Goal: Communication & Community: Answer question/provide support

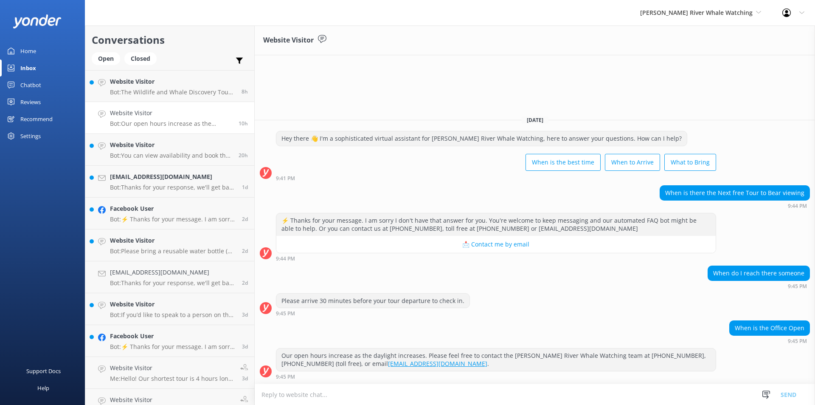
click at [288, 396] on textarea at bounding box center [535, 394] width 560 height 21
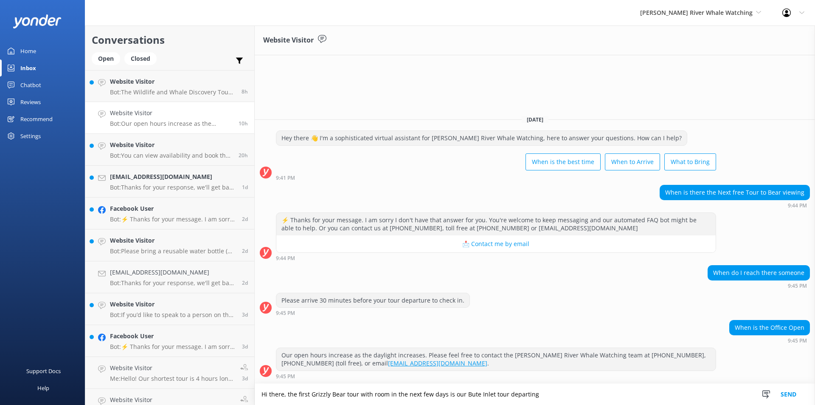
click at [544, 394] on textarea "Hi there, the first Grizzly Bear tour with room in the next few days is our But…" at bounding box center [535, 393] width 560 height 21
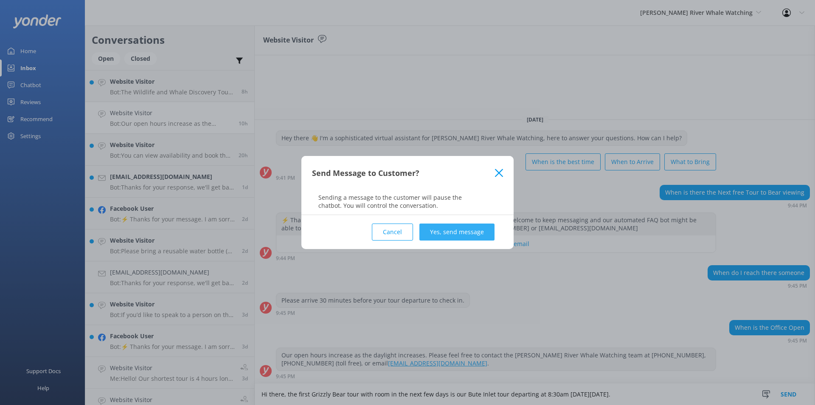
type textarea "Hi there, the first Grizzly Bear tour with room in the next few days is our But…"
click at [448, 228] on button "Yes, send message" at bounding box center [456, 231] width 75 height 17
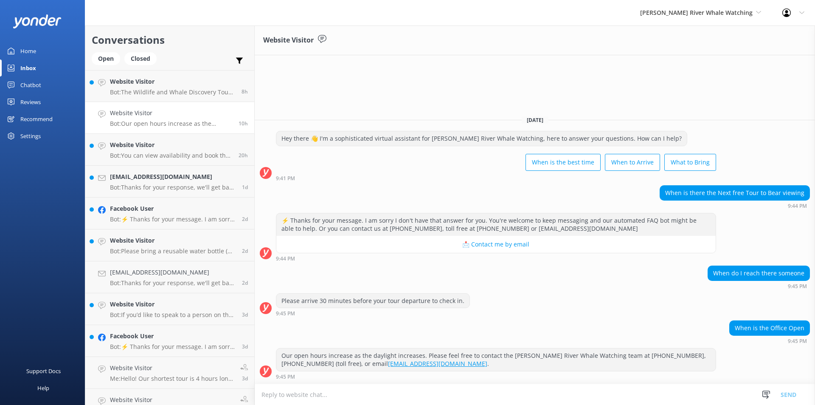
scroll to position [18, 0]
